Goal: Transaction & Acquisition: Download file/media

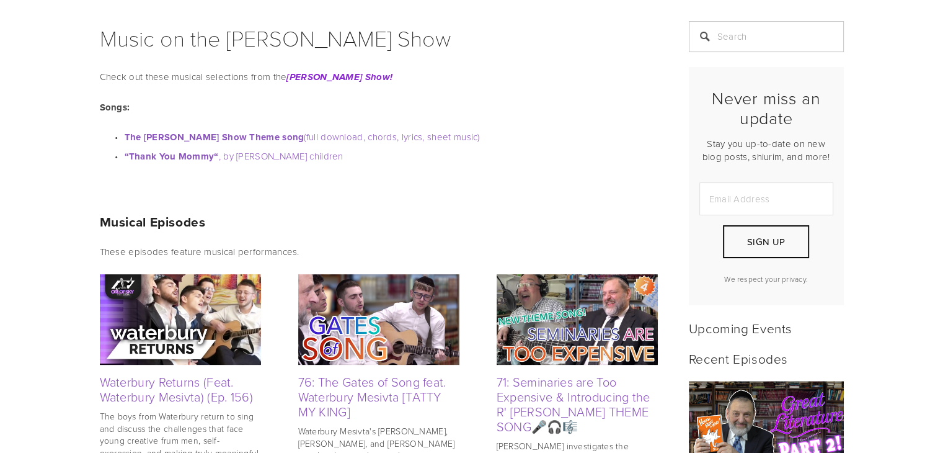
scroll to position [248, 0]
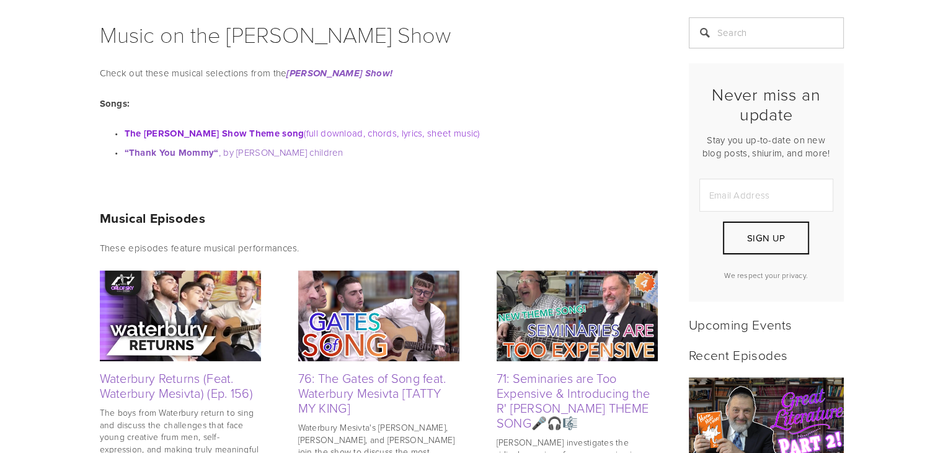
click at [249, 131] on strong "The [PERSON_NAME] Show Theme song" at bounding box center [215, 133] width 180 height 14
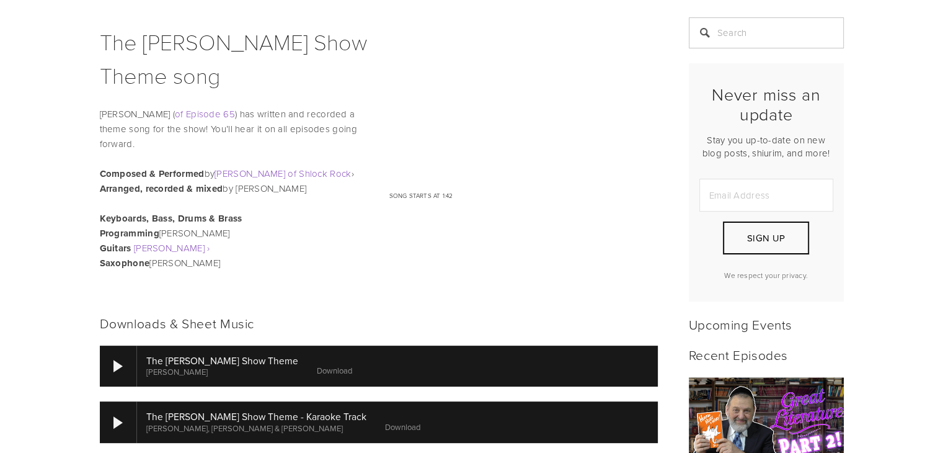
scroll to position [434, 0]
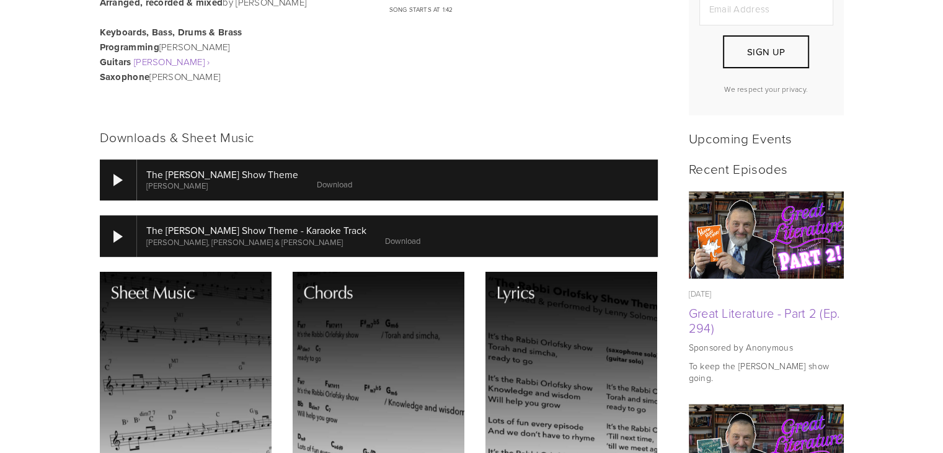
click at [260, 179] on div at bounding box center [397, 179] width 521 height 41
click at [128, 175] on div at bounding box center [118, 179] width 37 height 41
click at [325, 189] on link "Download" at bounding box center [334, 184] width 35 height 11
